Goal: Task Accomplishment & Management: Use online tool/utility

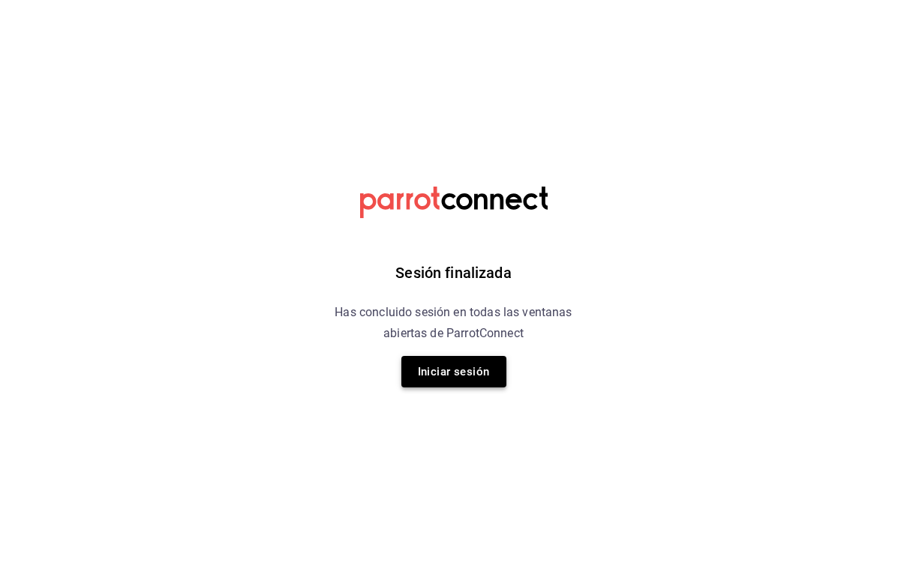
click at [457, 371] on button "Iniciar sesión" at bounding box center [453, 371] width 105 height 31
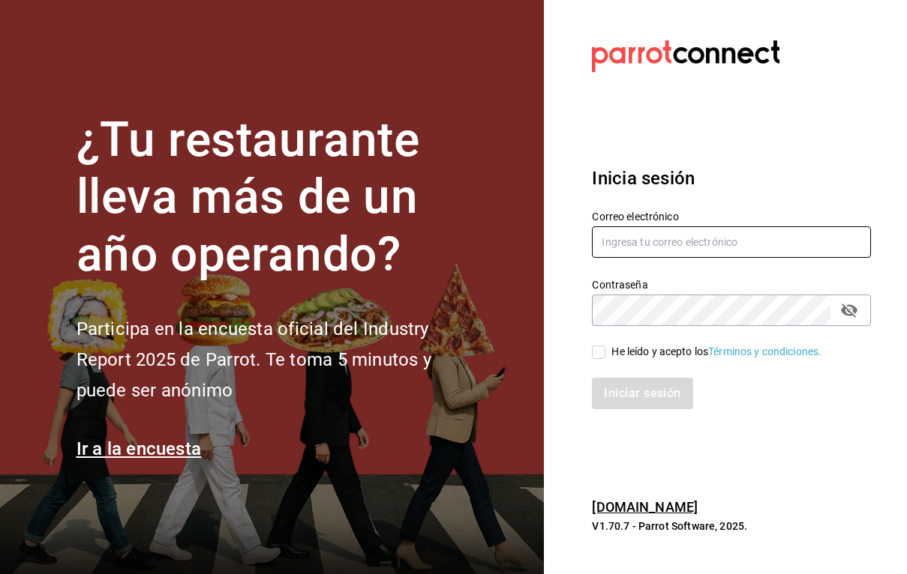
type input "robertagglz@gmail.com"
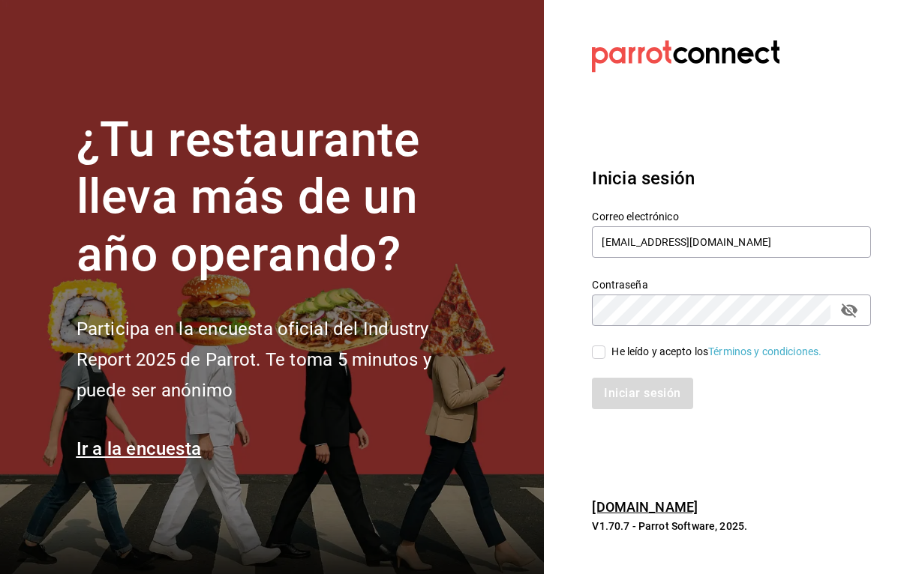
click at [598, 348] on input "He leído y acepto los Términos y condiciones." at bounding box center [598, 352] width 13 height 13
checkbox input "true"
click at [625, 400] on button "Iniciar sesión" at bounding box center [643, 393] width 102 height 31
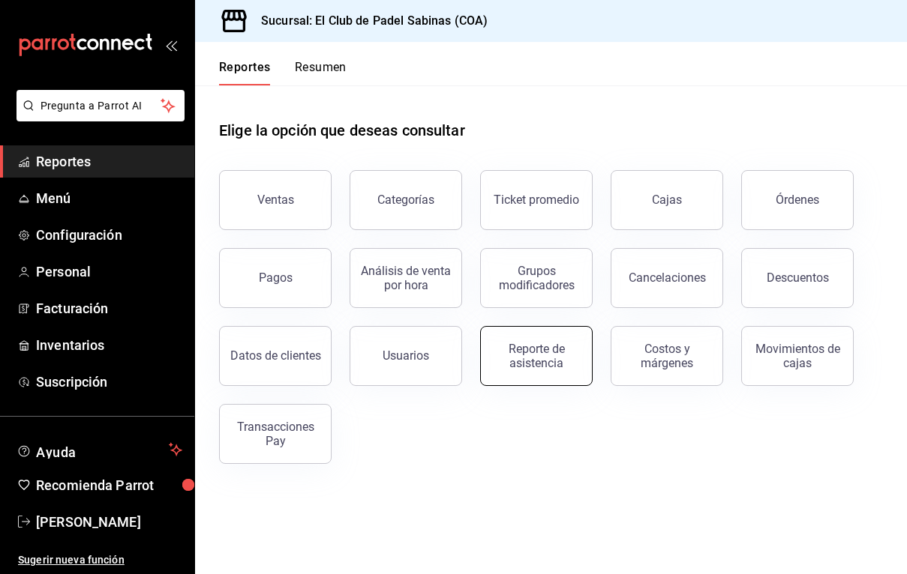
click at [520, 369] on div "Reporte de asistencia" at bounding box center [536, 356] width 93 height 28
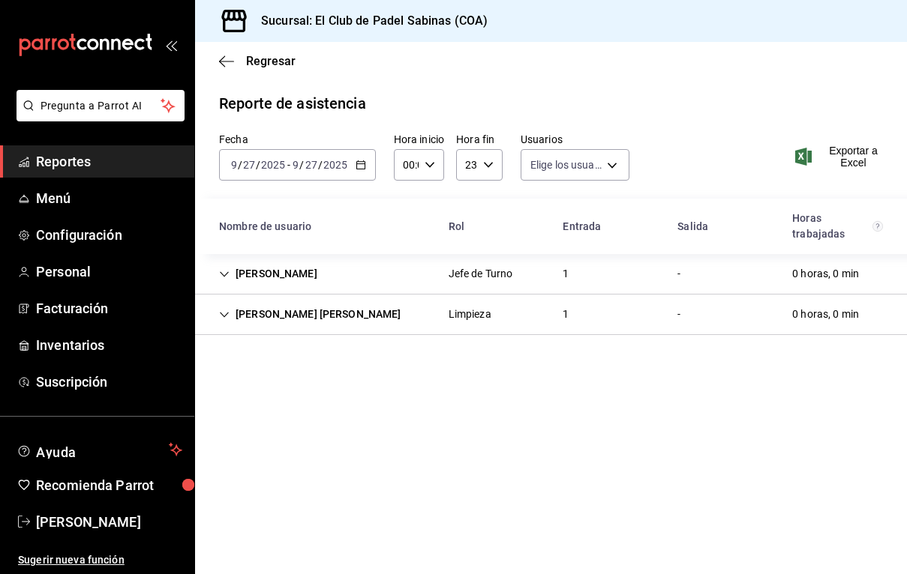
type input "db7de5b4-9e4c-4fc5-918b-ca8cee826882,a7cd06c2-8820-4857-beb4-c5306fae3444,591be…"
click at [350, 160] on div "[DATE] [DATE] - [DATE] [DATE]" at bounding box center [297, 164] width 157 height 31
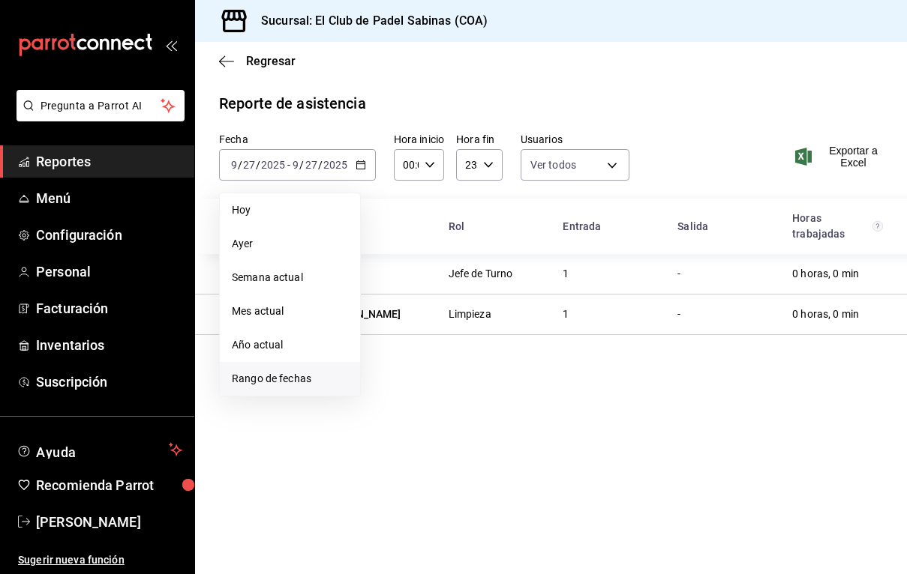
click at [290, 374] on span "Rango de fechas" at bounding box center [290, 379] width 116 height 16
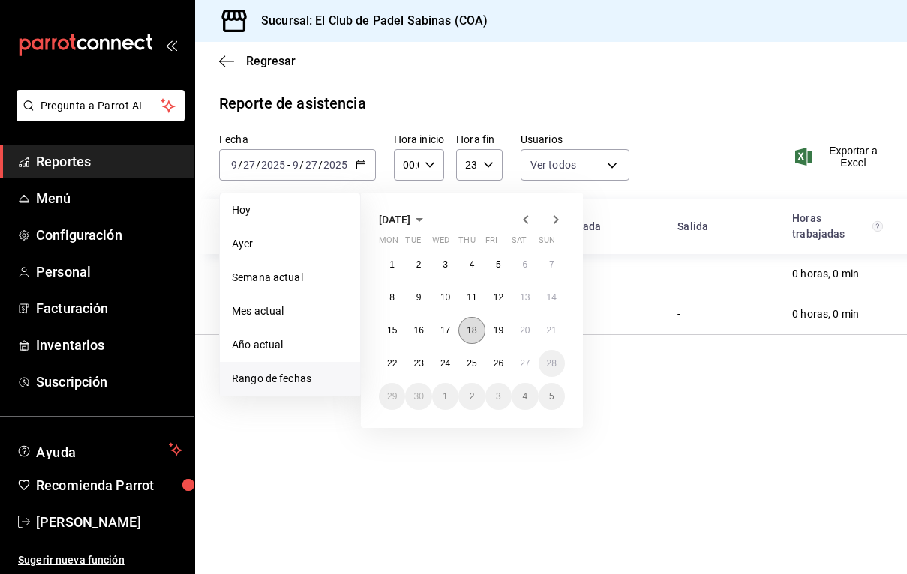
click at [470, 332] on abbr "18" at bounding box center [471, 330] width 10 height 10
click at [444, 362] on abbr "24" at bounding box center [445, 363] width 10 height 10
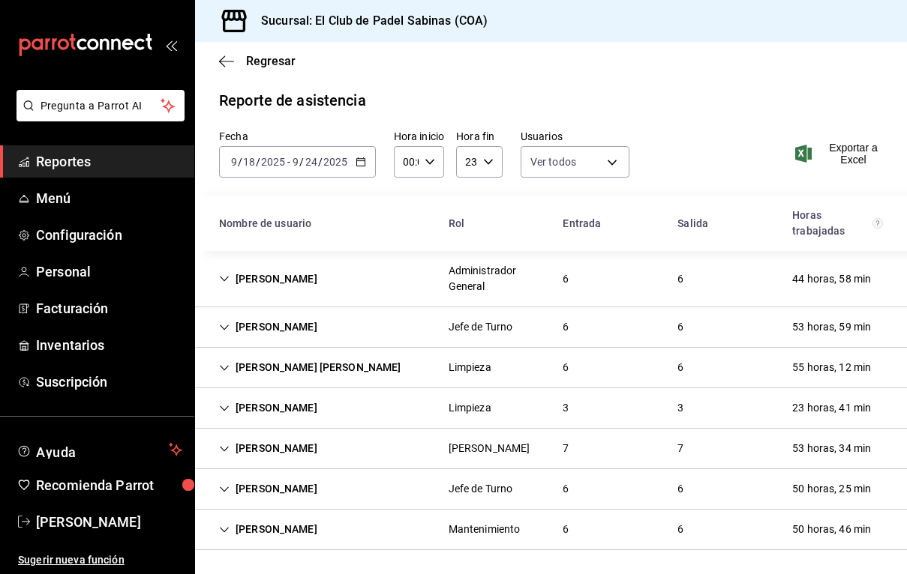
click at [350, 327] on div "[PERSON_NAME] Jefe de Turno 6 6 53 horas, 59 min" at bounding box center [551, 327] width 712 height 40
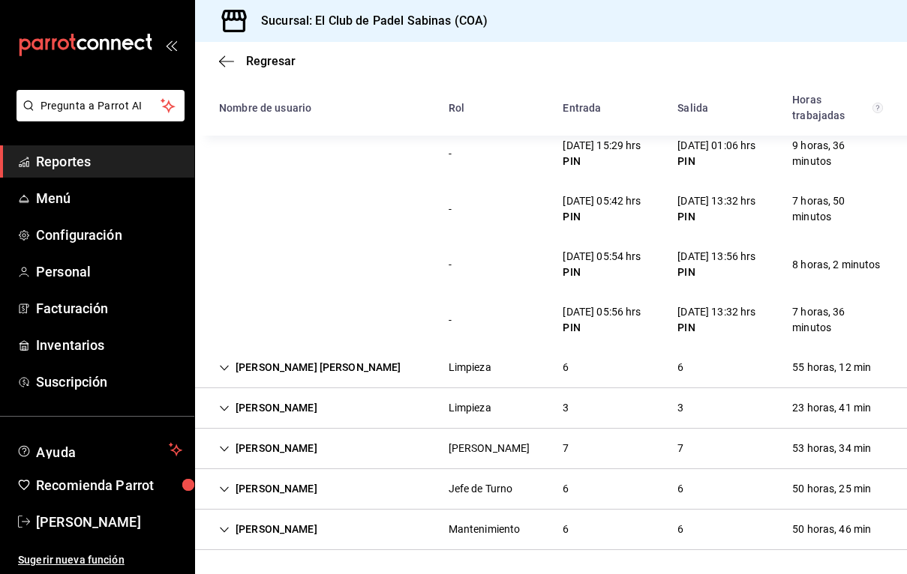
click at [361, 371] on div "[PERSON_NAME] [PERSON_NAME] Limpieza 6 6 55 horas, 12 min" at bounding box center [551, 368] width 712 height 40
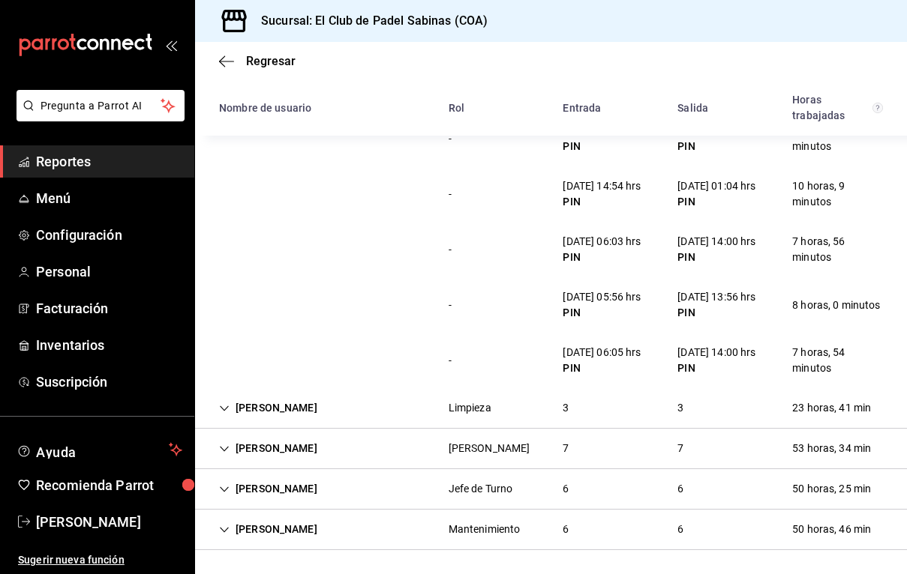
click at [652, 478] on div "[PERSON_NAME] Jefe de Turno 6 6 50 horas, 25 min" at bounding box center [551, 489] width 712 height 40
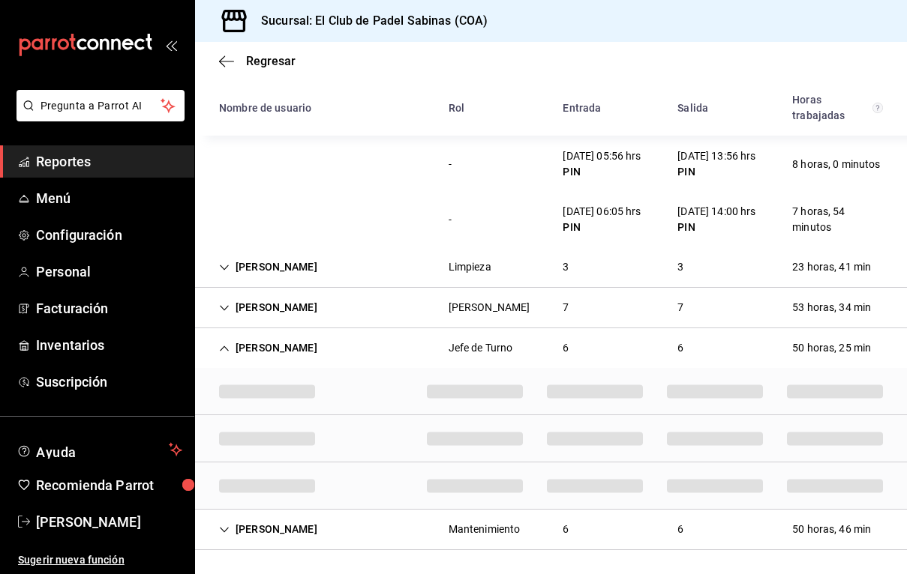
click at [217, 348] on div "[PERSON_NAME]" at bounding box center [268, 348] width 122 height 28
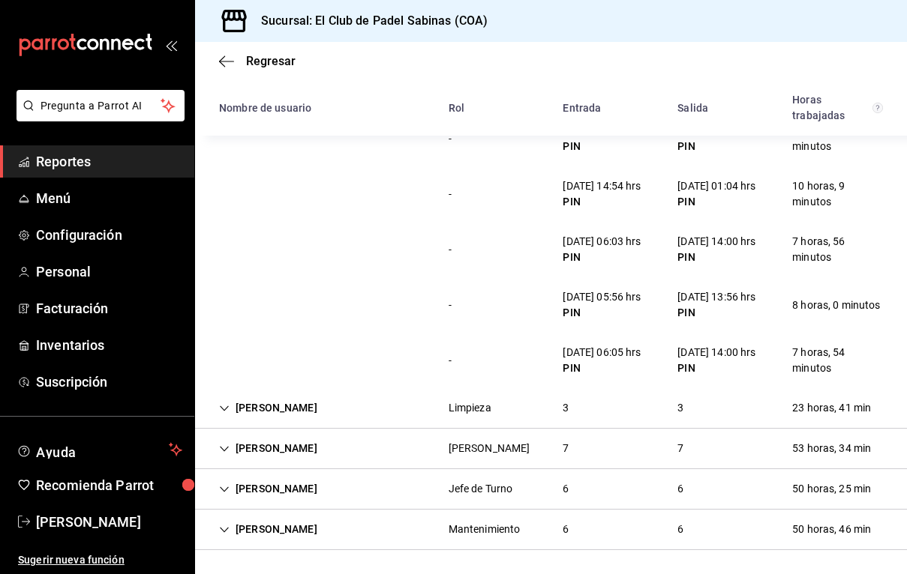
click at [217, 475] on div "[PERSON_NAME]" at bounding box center [268, 489] width 122 height 28
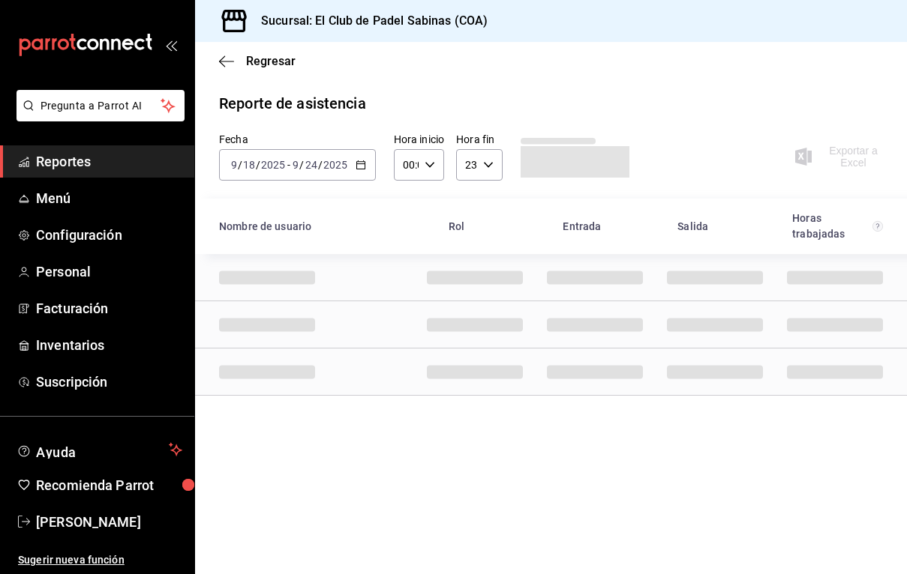
click at [484, 213] on div "Rol" at bounding box center [493, 227] width 115 height 28
click at [355, 169] on icon "button" at bounding box center [360, 165] width 10 height 10
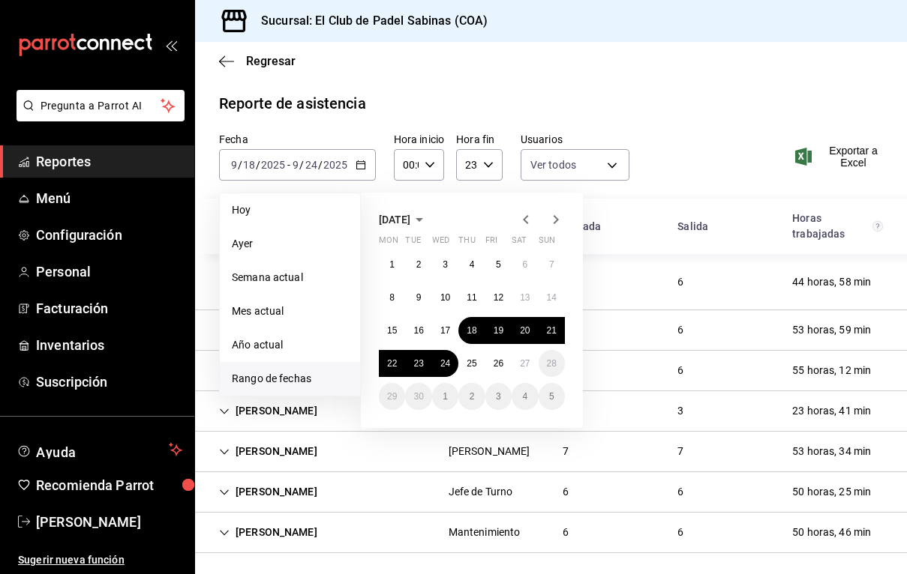
click at [693, 85] on main "Regresar Reporte de asistencia Fecha [DATE] [DATE] - [DATE] [DATE] [PERSON_NAME…" at bounding box center [551, 309] width 712 height 535
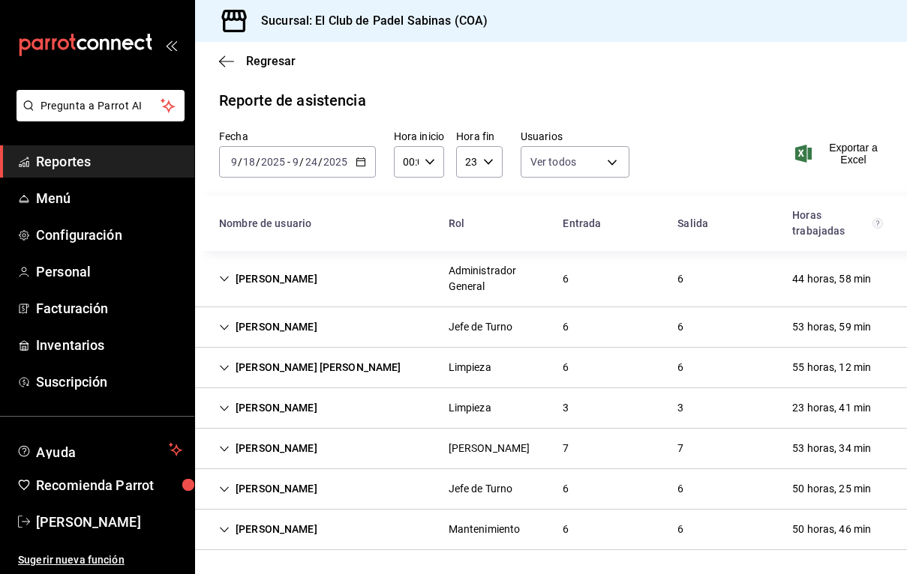
click at [289, 501] on div "[PERSON_NAME]" at bounding box center [268, 489] width 122 height 28
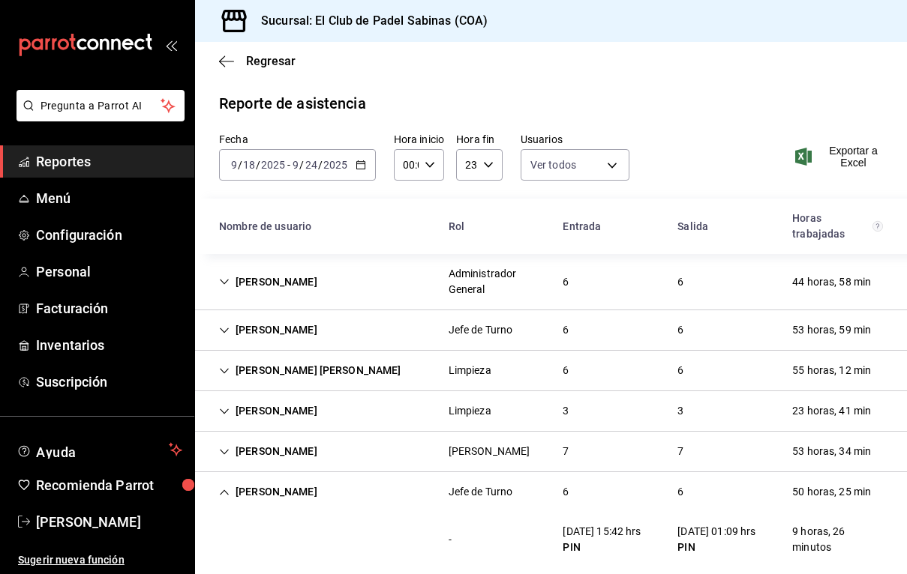
click at [385, 334] on div "[PERSON_NAME] Jefe de Turno 6 6 53 horas, 59 min" at bounding box center [551, 330] width 712 height 40
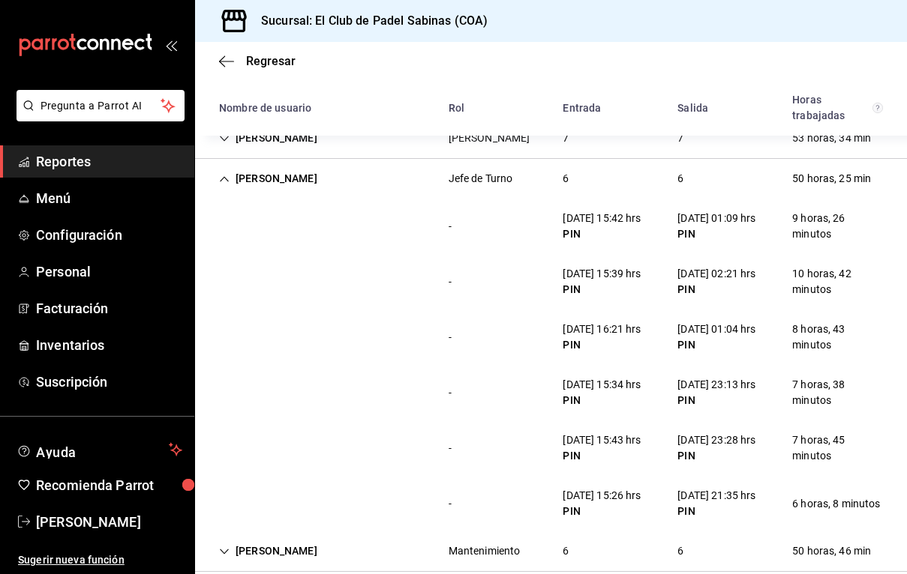
scroll to position [643, 0]
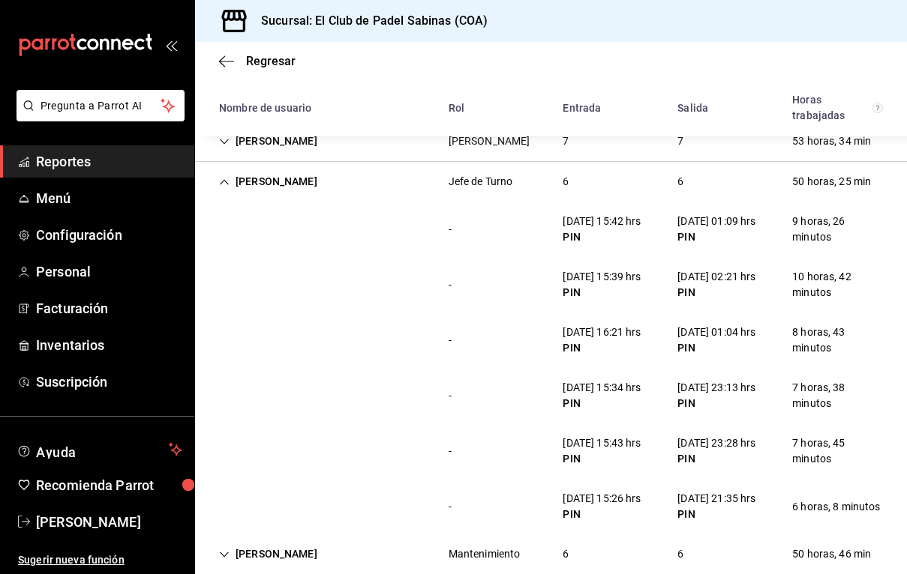
click at [625, 121] on div "[PERSON_NAME] Limpieza 3 3 23 horas, 41 min" at bounding box center [551, 101] width 712 height 40
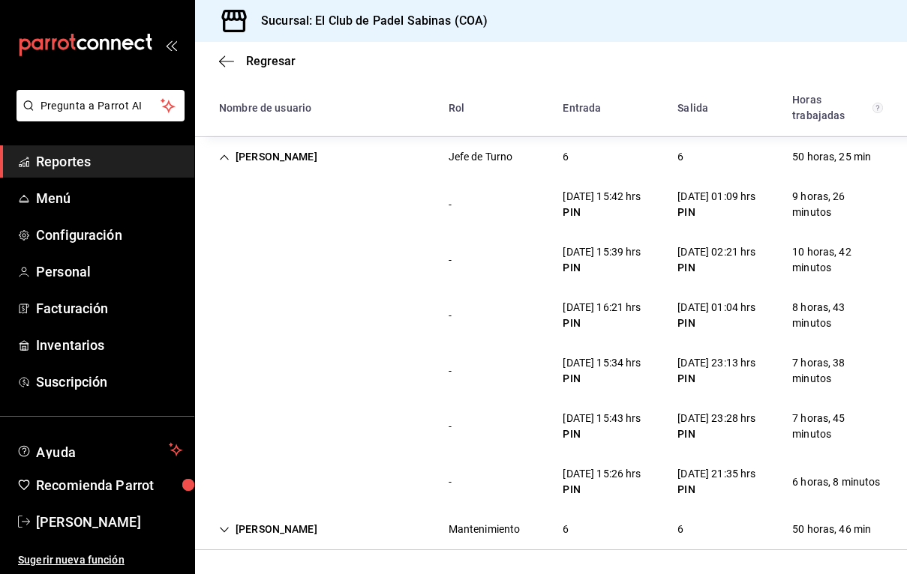
click at [681, 539] on div "6" at bounding box center [680, 530] width 30 height 28
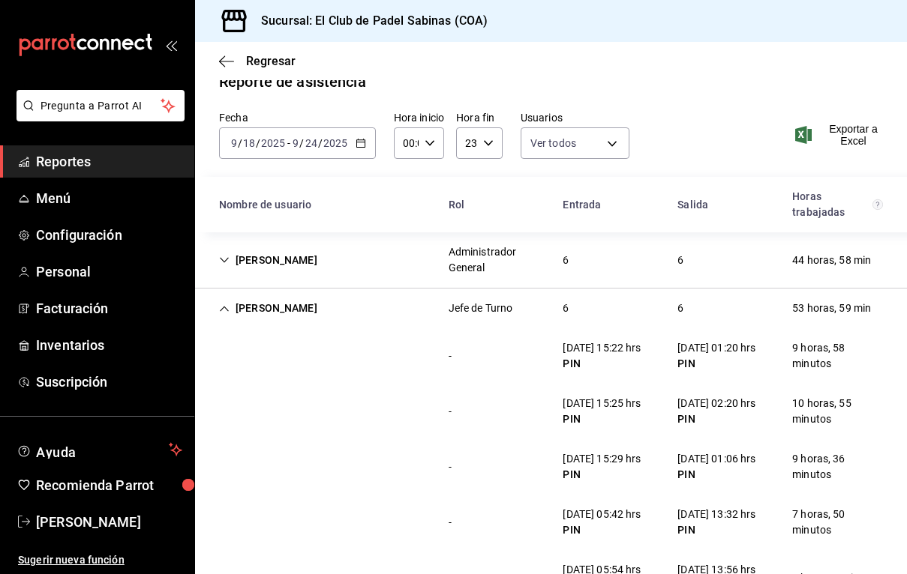
scroll to position [19, 0]
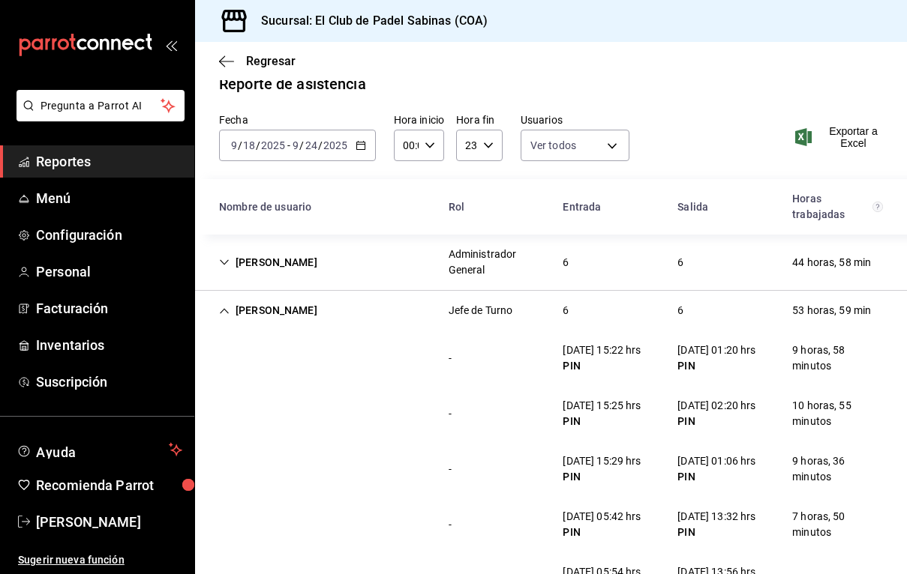
click at [484, 258] on div "Administrador General" at bounding box center [493, 262] width 91 height 31
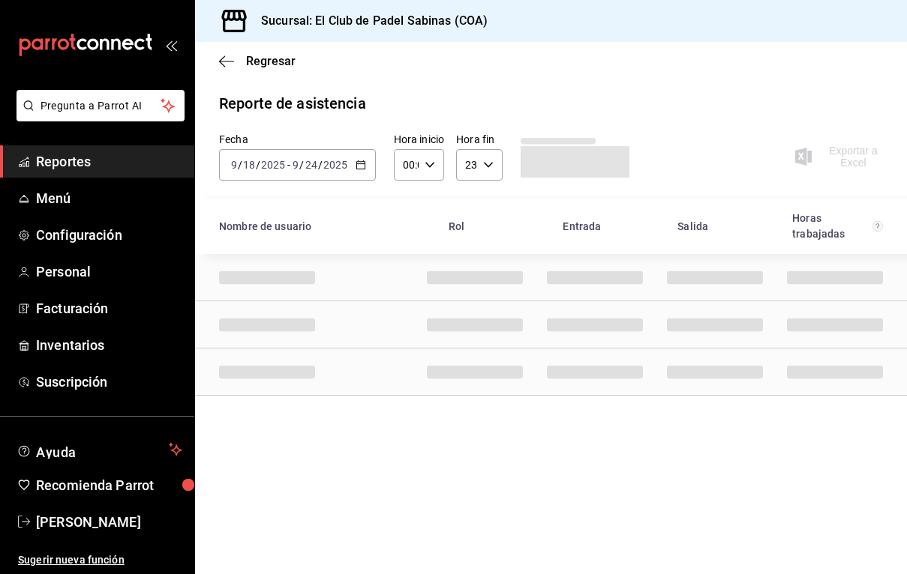
scroll to position [0, 0]
